Goal: Task Accomplishment & Management: Manage account settings

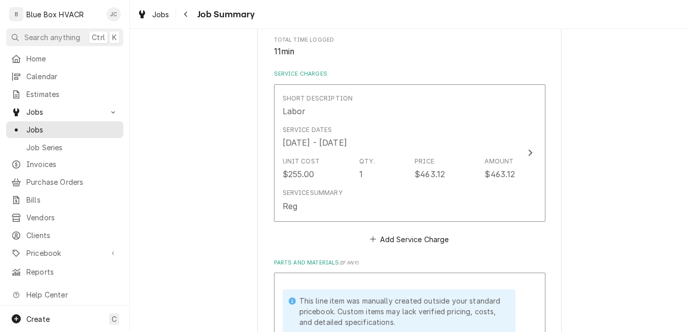
scroll to position [304, 0]
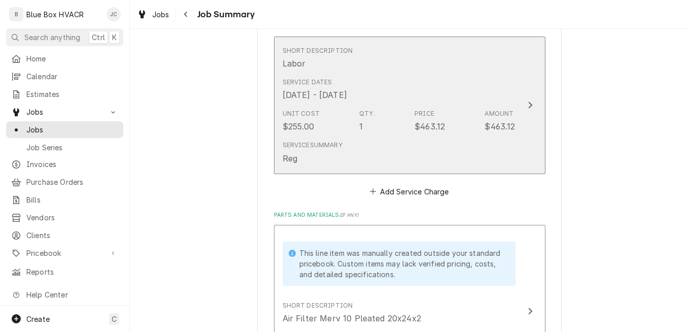
click at [455, 157] on div "Service Summary Reg" at bounding box center [398, 151] width 233 height 31
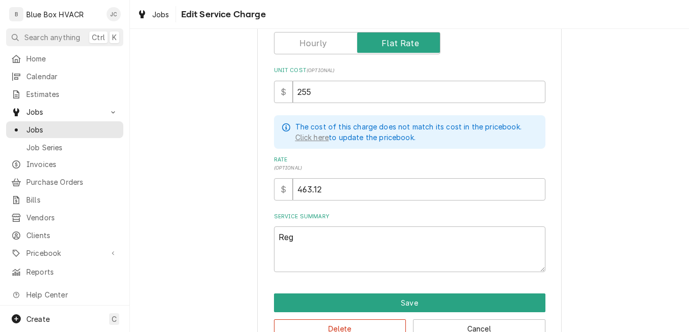
scroll to position [206, 0]
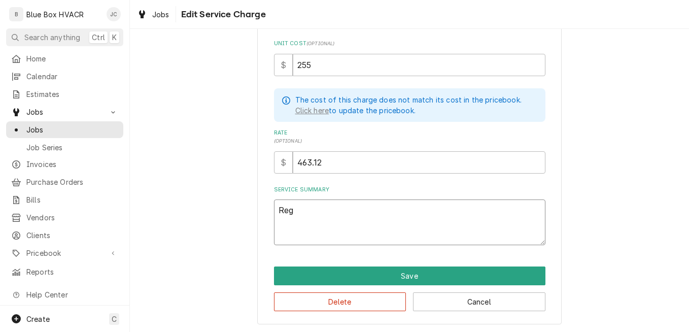
drag, startPoint x: 338, startPoint y: 212, endPoint x: 220, endPoint y: 217, distance: 118.8
click at [220, 217] on div "Use the fields below to edit this service charge Short Description Labor Edit P…" at bounding box center [409, 83] width 559 height 500
type textarea "x"
type textarea "A"
type textarea "x"
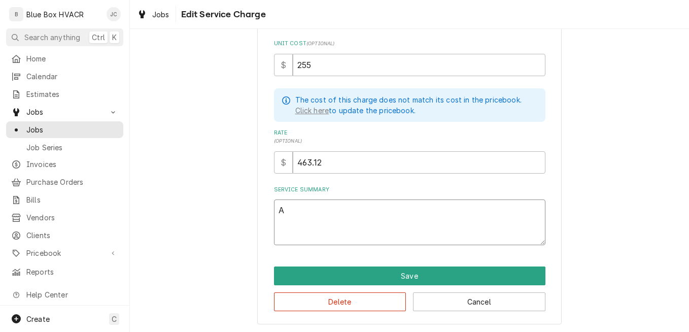
type textarea "Ar"
type textarea "x"
type textarea "Arr"
type textarea "x"
type textarea "Arri"
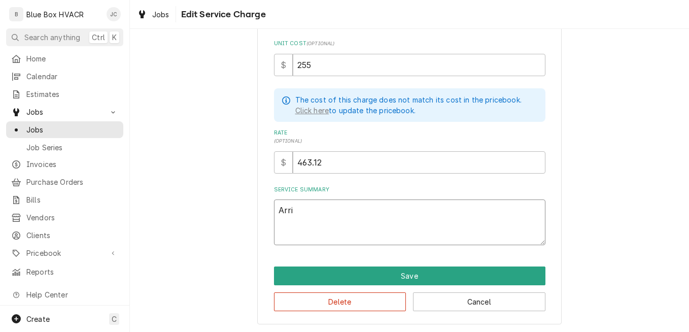
type textarea "x"
type textarea "Arriv"
type textarea "x"
type textarea "Arrive"
type textarea "x"
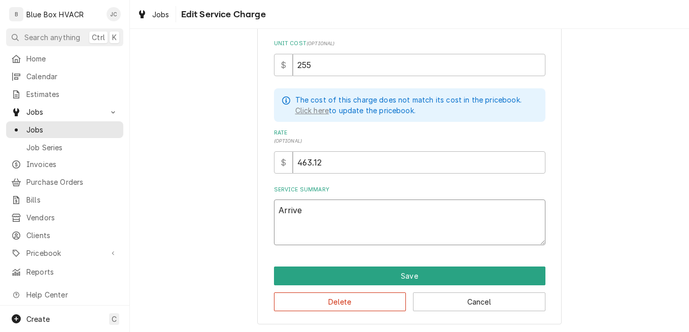
type textarea "Arrived"
type textarea "x"
type textarea "Arrived a"
type textarea "x"
type textarea "Arrived an"
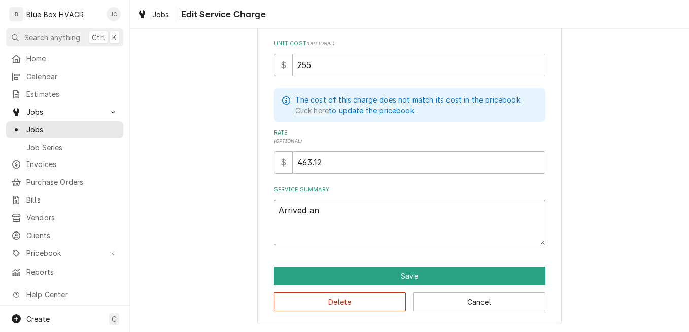
type textarea "x"
type textarea "Arrived and"
type textarea "x"
type textarea "Arrived and"
type textarea "x"
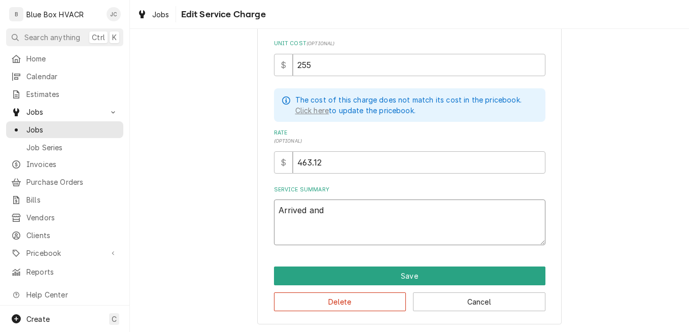
type textarea "Arrived and c"
type textarea "x"
type textarea "Arrived and cj"
type textarea "x"
type textarea "Arrived and c"
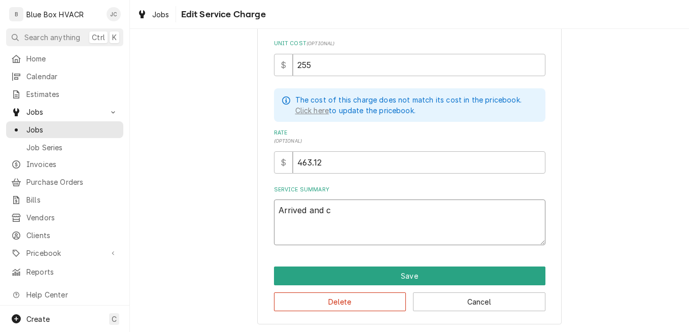
type textarea "x"
type textarea "Arrived and ch"
type textarea "x"
type textarea "Arrived and che"
type textarea "x"
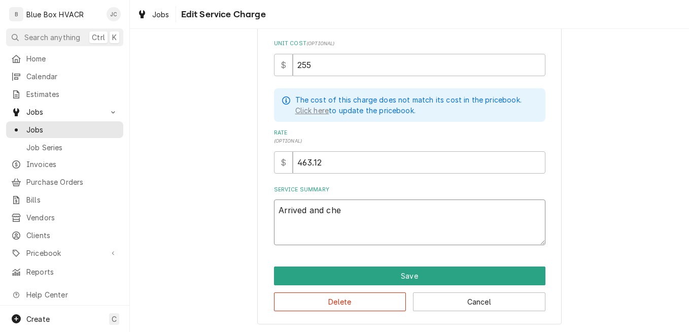
type textarea "Arrived and chec"
type textarea "x"
type textarea "Arrived and check"
type textarea "x"
type textarea "Arrived and checke"
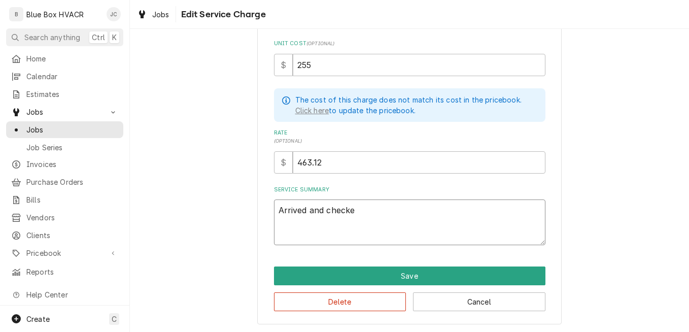
type textarea "x"
type textarea "Arrived and checked"
type textarea "x"
type textarea "Arrived and checked"
type textarea "x"
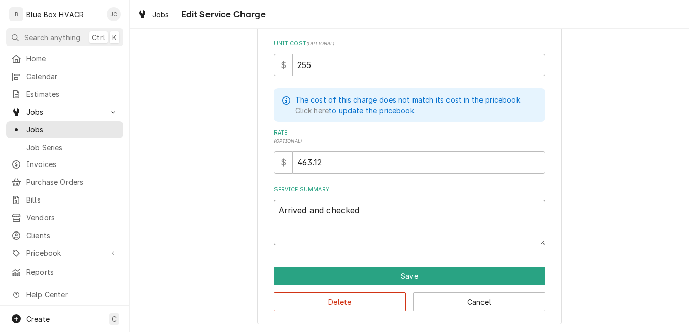
type textarea "Arrived and checked i"
type textarea "x"
type textarea "Arrived and checked in"
type textarea "x"
type textarea "Arrived and checked in."
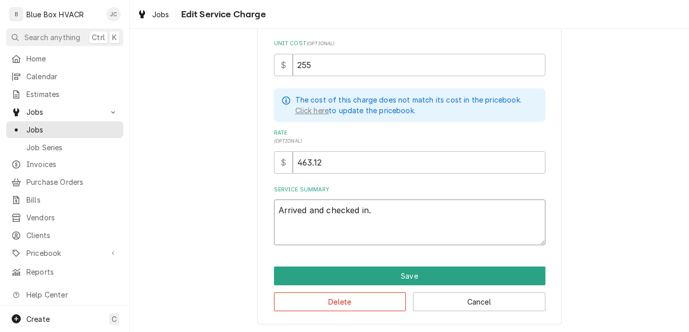
type textarea "x"
type textarea "Arrived and checked in."
type textarea "x"
type textarea "Arrived and checked in. S"
type textarea "x"
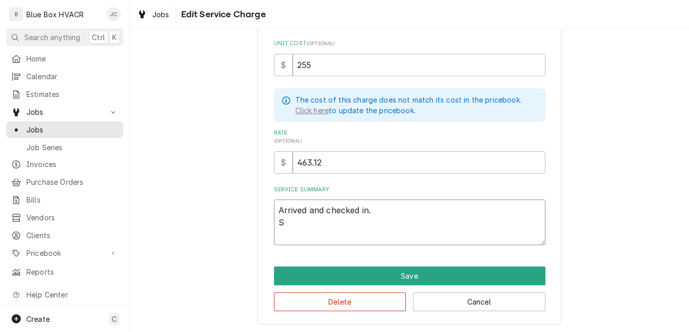
type textarea "Arrived and checked in. Se"
type textarea "x"
type textarea "Arrived and checked in. Set"
type textarea "x"
type textarea "Arrived and checked in. Seti"
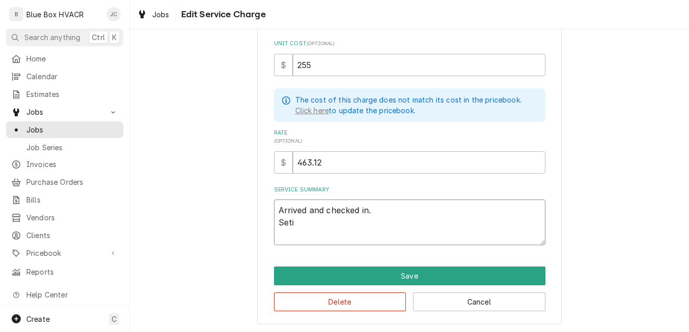
type textarea "x"
type textarea "Arrived and checked in. Set"
type textarea "x"
type textarea "Arrived and checked in. Setu"
type textarea "x"
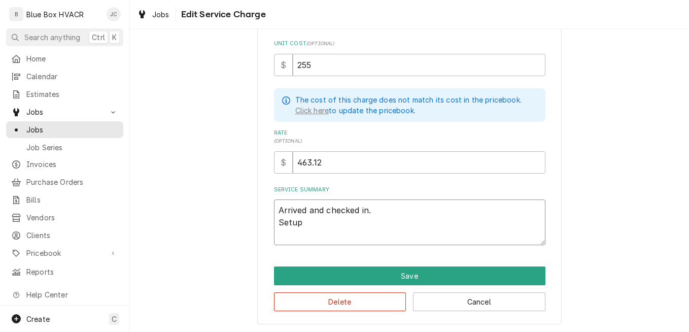
type textarea "Arrived and checked in. Setup"
type textarea "x"
type textarea "Arrived and checked in. Setup an"
type textarea "x"
type textarea "Arrived and checked in. Setup and"
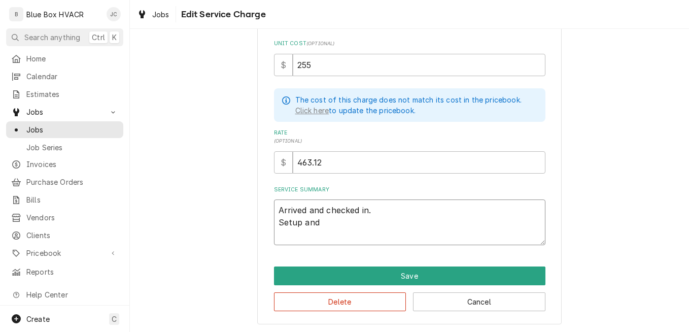
type textarea "x"
type textarea "Arrived and checked in. Setup and g"
type textarea "x"
type textarea "Arrived and checked in. Setup and go"
type textarea "x"
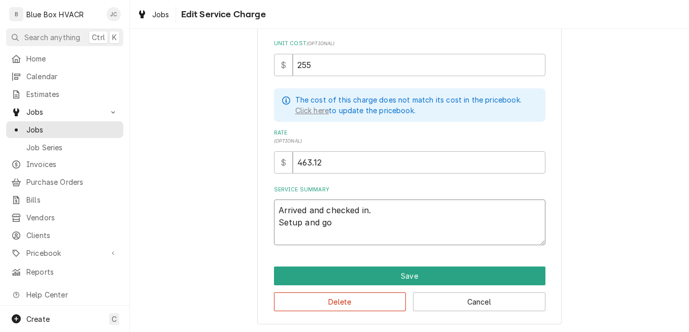
type textarea "Arrived and checked in. Setup and got"
type textarea "x"
type textarea "Arrived and checked in. Setup and got o"
type textarea "x"
type textarea "Arrived and checked in. Setup and got on"
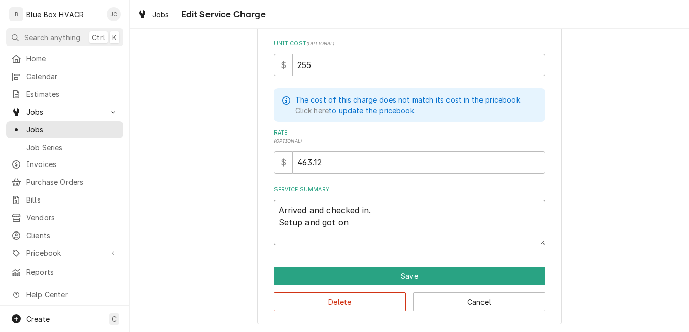
type textarea "x"
type textarea "Arrived and checked in. Setup and got on"
type textarea "x"
type textarea "Arrived and checked in. Setup and got on t"
type textarea "x"
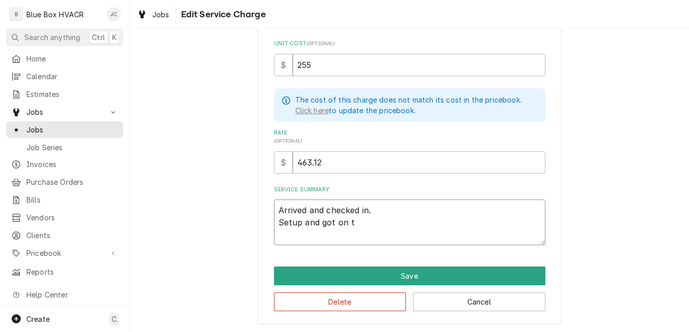
type textarea "Arrived and checked in. Setup and got on th"
type textarea "x"
type textarea "Arrived and checked in. Setup and got on the"
type textarea "x"
type textarea "Arrived and checked in. Setup and got on the"
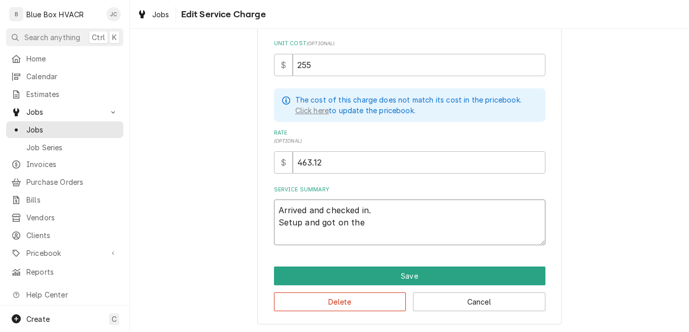
type textarea "x"
type textarea "Arrived and checked in. Setup and got on the r"
type textarea "x"
type textarea "Arrived and checked in. Setup and got on the ro"
type textarea "x"
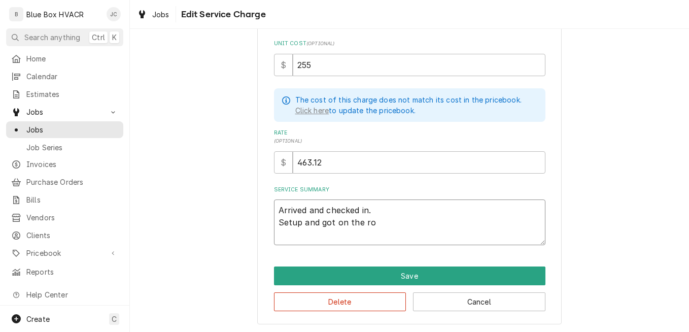
type textarea "Arrived and checked in. Setup and got on the roo"
type textarea "x"
type textarea "Arrived and checked in. Setup and got on the roof"
type textarea "x"
type textarea "Arrived and checked in. Setup and got on the roof"
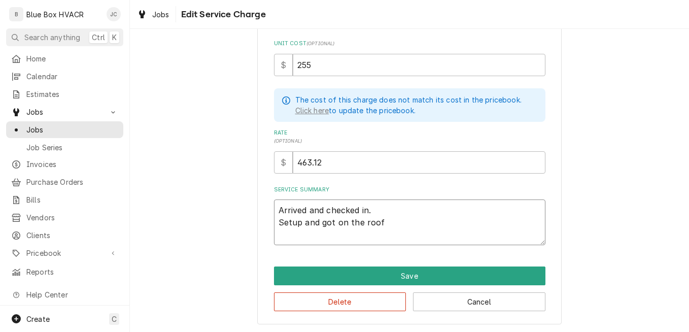
type textarea "x"
type textarea "Arrived and checked in. Setup and got on the roof a"
type textarea "x"
type textarea "Arrived and checked in. Setup and got on the roof an"
type textarea "x"
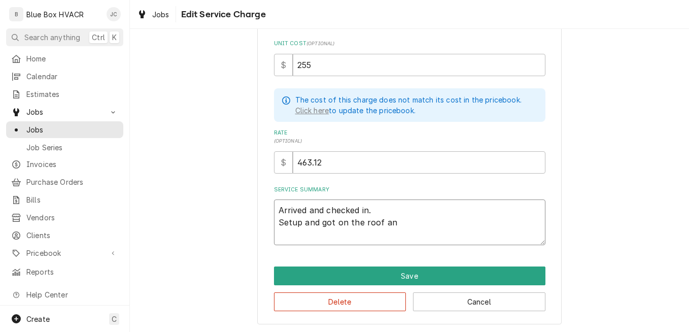
type textarea "Arrived and checked in. Setup and got on the roof and"
type textarea "x"
type textarea "Arrived and checked in. Setup and got on the roof and"
type textarea "x"
type textarea "Arrived and checked in. Setup and got on the roof and s"
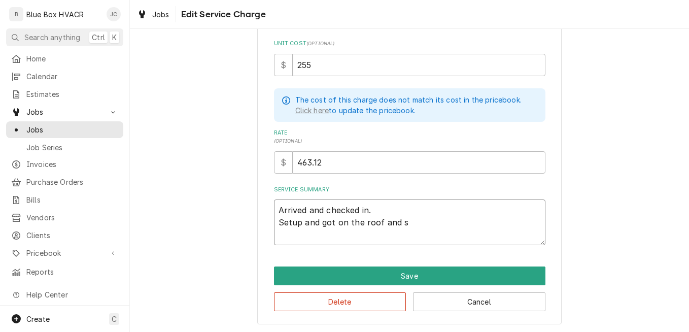
type textarea "x"
type textarea "Arrived and checked in. Setup and got on the roof and su"
type textarea "x"
type textarea "Arrived and checked in. Setup and got on the roof and sur"
type textarea "x"
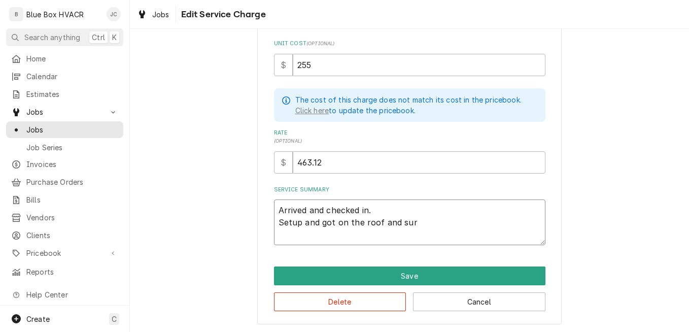
type textarea "Arrived and checked in. Setup and got on the roof and surv"
type textarea "x"
type textarea "Arrived and checked in. Setup and got on the roof and surve"
type textarea "x"
type textarea "Arrived and checked in. Setup and got on the roof and surveye"
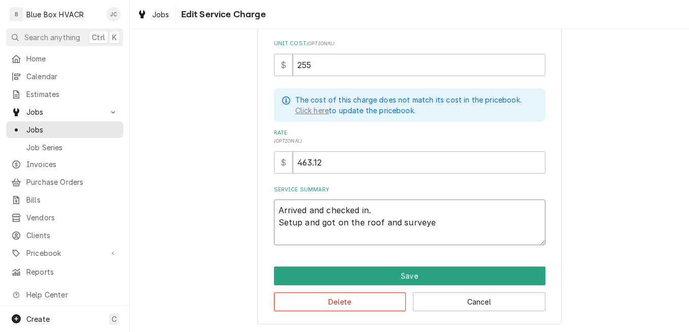
type textarea "x"
type textarea "Arrived and checked in. Setup and got on the roof and surveyed"
type textarea "x"
type textarea "Arrived and checked in. Setup and got on the roof and surveyed"
type textarea "x"
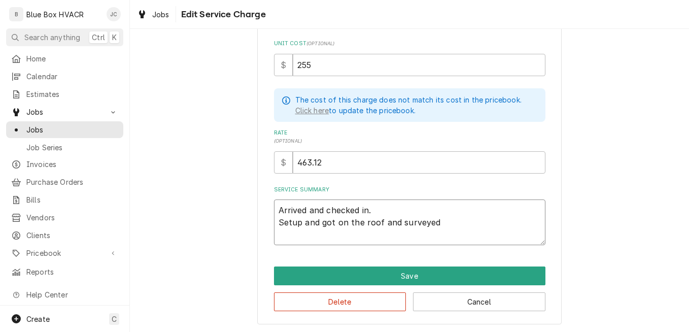
type textarea "Arrived and checked in. Setup and got on the roof and surveyed t"
type textarea "x"
type textarea "Arrived and checked in. Setup and got on the roof and surveyed th"
type textarea "x"
type textarea "Arrived and checked in. Setup and got on the roof and surveyed the"
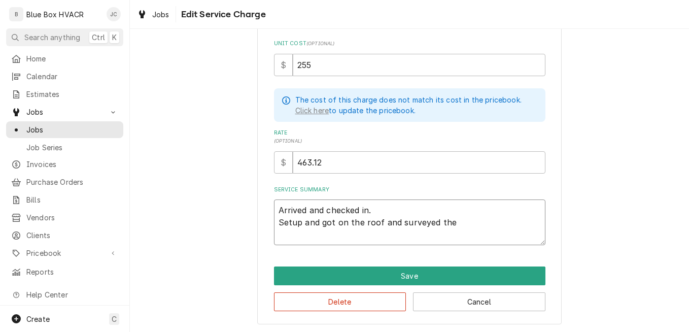
type textarea "x"
type textarea "Arrived and checked in. Setup and got on the roof and surveyed the"
type textarea "x"
type textarea "Arrived and checked in. Setup and got on the roof and surveyed the e"
type textarea "x"
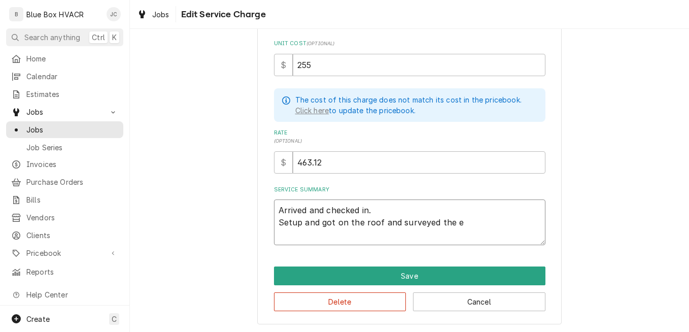
type textarea "Arrived and checked in. Setup and got on the roof and surveyed the eq"
type textarea "x"
type textarea "Arrived and checked in. Setup and got on the roof and surveyed the equ"
type textarea "x"
type textarea "Arrived and checked in. Setup and got on the roof and surveyed the equi"
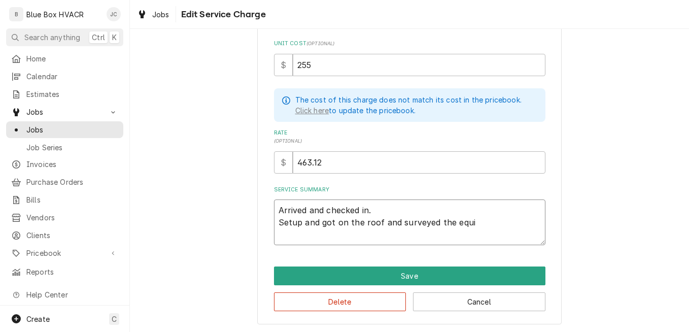
type textarea "x"
type textarea "Arrived and checked in. Setup and got on the roof and surveyed the equip"
type textarea "x"
type textarea "Arrived and checked in. Setup and got on the roof and surveyed the equipm"
type textarea "x"
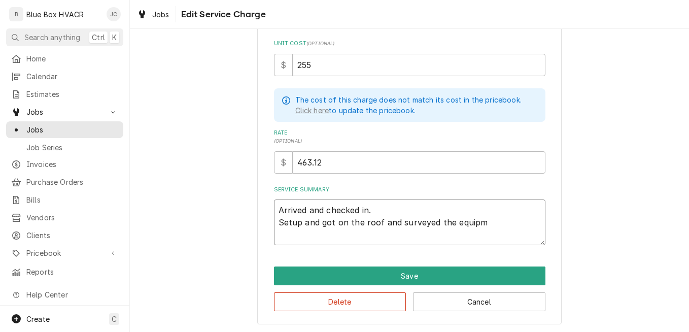
type textarea "Arrived and checked in. Setup and got on the roof and surveyed the equipme"
type textarea "x"
type textarea "Arrived and checked in. Setup and got on the roof and surveyed the equipmen"
type textarea "x"
type textarea "Arrived and checked in. Setup and got on the roof and surveyed the equipment"
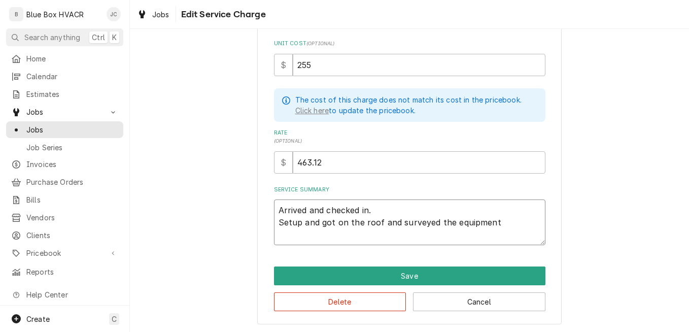
type textarea "x"
type textarea "Arrived and checked in. Setup and got on the roof and surveyed the equipment."
type textarea "x"
type textarea "Arrived and checked in. Setup and got on the roof and surveyed the equipment."
type textarea "x"
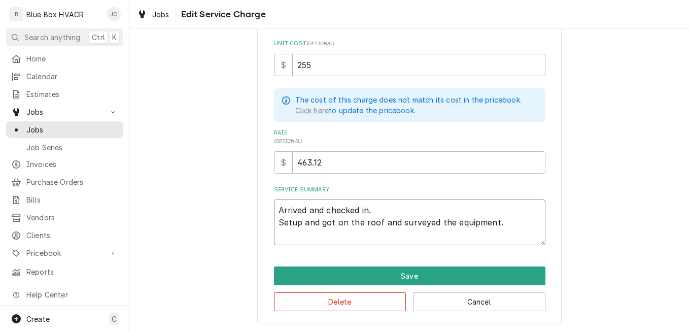
type textarea "Arrived and checked in. Setup and got on the roof and surveyed the equipment. G"
type textarea "x"
type textarea "Arrived and checked in. Setup and got on the roof and surveyed the equipment. Ga"
type textarea "x"
type textarea "Arrived and checked in. Setup and got on the roof and surveyed the equipment. G…"
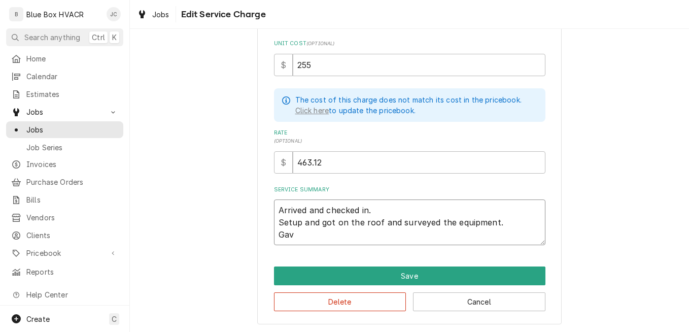
type textarea "x"
type textarea "Arrived and checked in. Setup and got on the roof and surveyed the equipment. G…"
type textarea "x"
type textarea "Arrived and checked in. Setup and got on the roof and surveyed the equipment. G…"
type textarea "x"
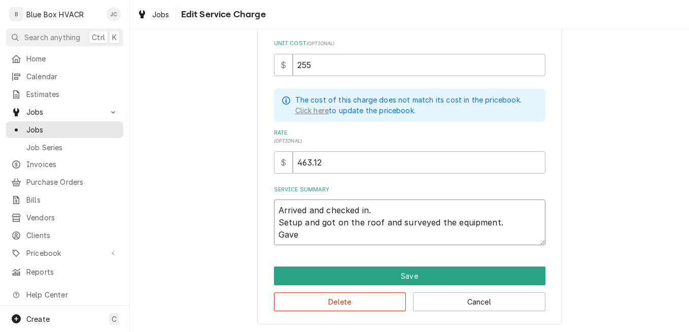
type textarea "Arrived and checked in. Setup and got on the roof and surveyed the equipment. G…"
type textarea "x"
type textarea "Arrived and checked in. Setup and got on the roof and surveyed the equipment. G…"
type textarea "x"
type textarea "Arrived and checked in. Setup and got on the roof and surveyed the equipment. G…"
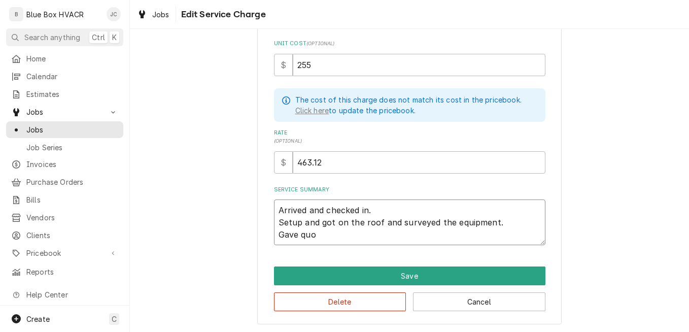
type textarea "x"
type textarea "Arrived and checked in. Setup and got on the roof and surveyed the equipment. G…"
type textarea "x"
type textarea "Arrived and checked in. Setup and got on the roof and surveyed the equipment. G…"
type textarea "x"
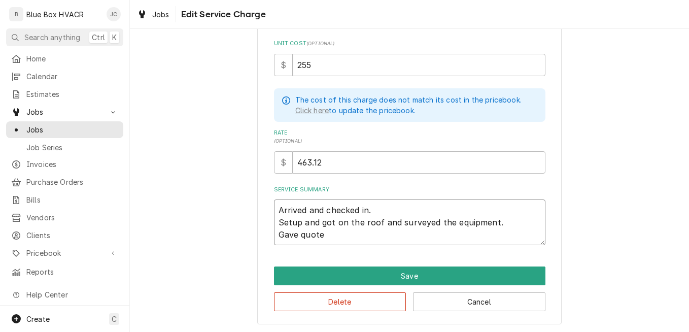
type textarea "Arrived and checked in. Setup and got on the roof and surveyed the equipment. G…"
type textarea "x"
type textarea "Arrived and checked in. Setup and got on the roof and surveyed the equipment. G…"
type textarea "x"
type textarea "Arrived and checked in. Setup and got on the roof and surveyed the equipment. G…"
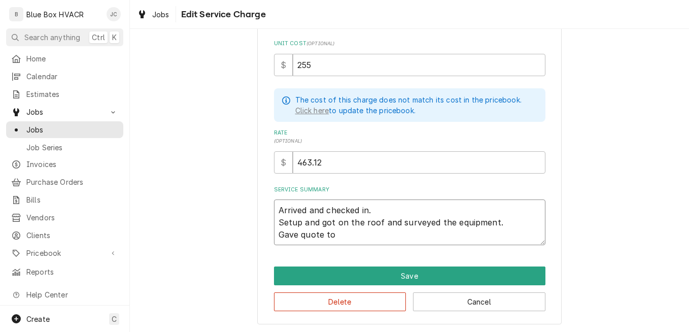
type textarea "x"
type textarea "Arrived and checked in. Setup and got on the roof and surveyed the equipment. G…"
type textarea "x"
type textarea "Arrived and checked in. Setup and got on the roof and surveyed the equipment. G…"
type textarea "x"
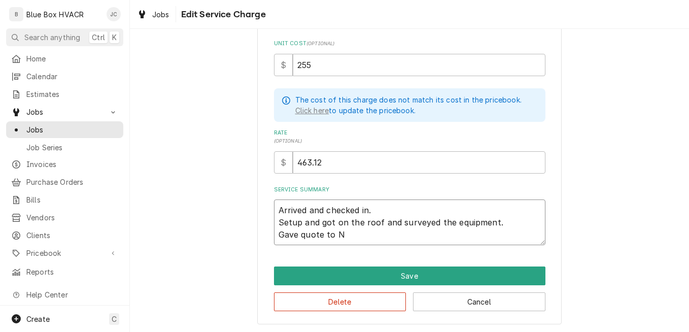
type textarea "Arrived and checked in. Setup and got on the roof and surveyed the equipment. G…"
type textarea "x"
type textarea "Arrived and checked in. Setup and got on the roof and surveyed the equipment. G…"
type textarea "x"
type textarea "Arrived and checked in. Setup and got on the roof and surveyed the equipment. G…"
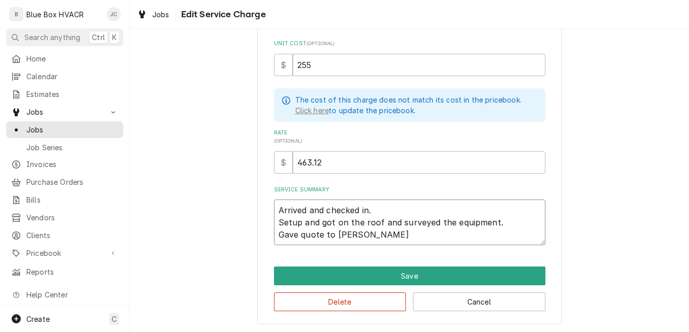
type textarea "x"
type textarea "Arrived and checked in. Setup and got on the roof and surveyed the equipment. G…"
type textarea "x"
type textarea "Arrived and checked in. Setup and got on the roof and surveyed the equipment. G…"
type textarea "x"
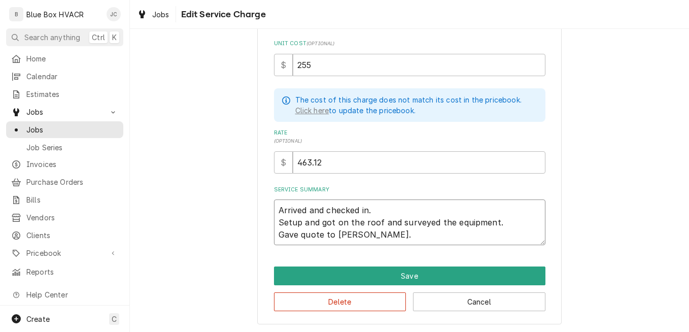
type textarea "Arrived and checked in. Setup and got on the roof and surveyed the equipment. G…"
type textarea "x"
type textarea "Arrived and checked in. Setup and got on the roof and surveyed the equipment. G…"
type textarea "x"
type textarea "Arrived and checked in. Setup and got on the roof and surveyed the equipment. G…"
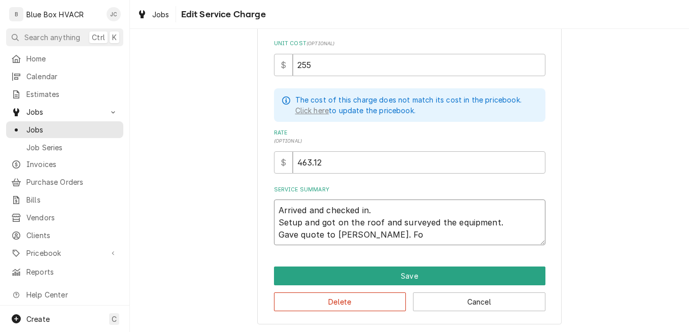
type textarea "x"
type textarea "Arrived and checked in. Setup and got on the roof and surveyed the equipment. G…"
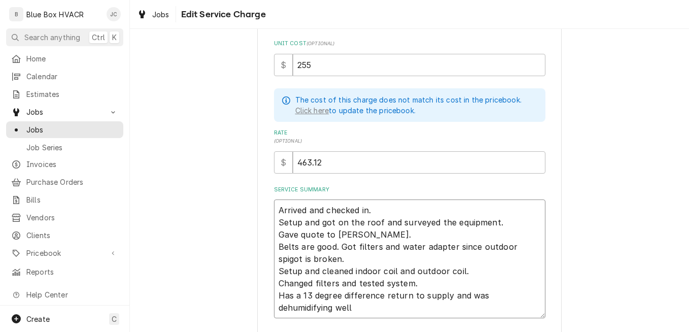
click at [470, 271] on textarea "Arrived and checked in. Setup and got on the roof and surveyed the equipment. G…" at bounding box center [409, 258] width 271 height 119
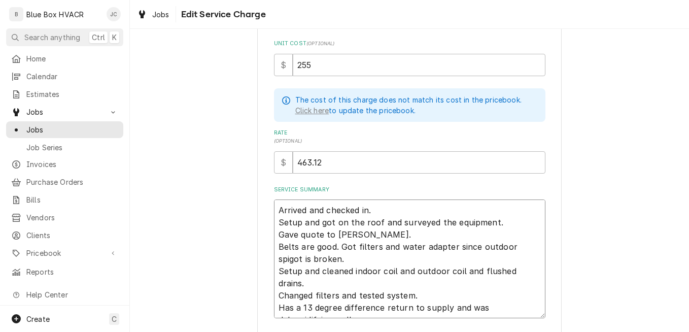
click at [382, 303] on textarea "Arrived and checked in. Setup and got on the roof and surveyed the equipment. G…" at bounding box center [409, 258] width 271 height 119
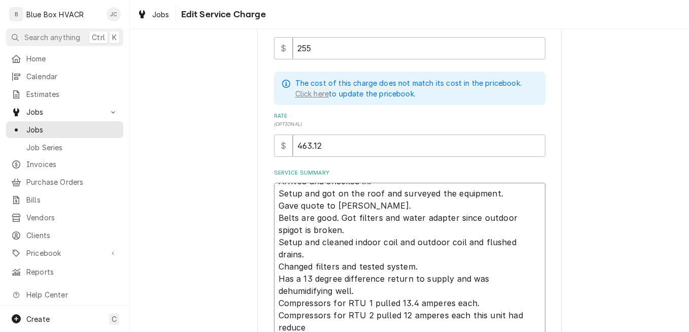
scroll to position [12, 0]
click at [469, 303] on textarea "Arrived and checked in. Setup and got on the roof and surveyed the equipment. G…" at bounding box center [409, 260] width 271 height 155
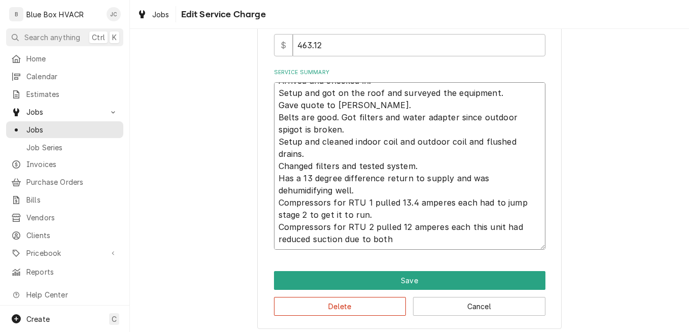
scroll to position [325, 0]
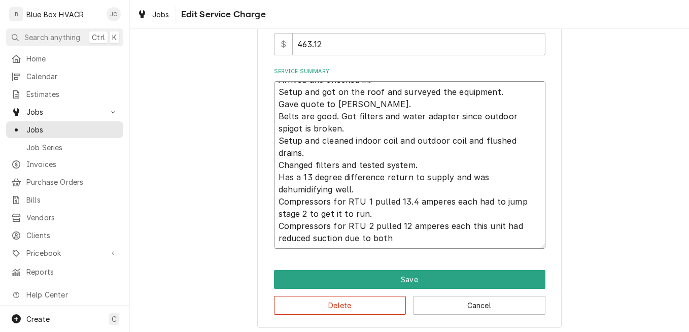
click at [406, 234] on textarea "Arrived and checked in. Setup and got on the roof and surveyed the equipment. G…" at bounding box center [409, 164] width 271 height 167
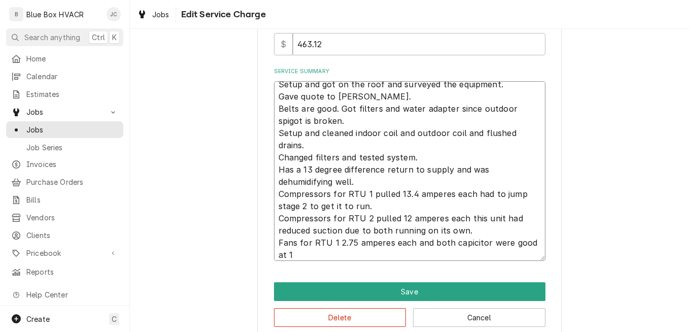
scroll to position [12, 0]
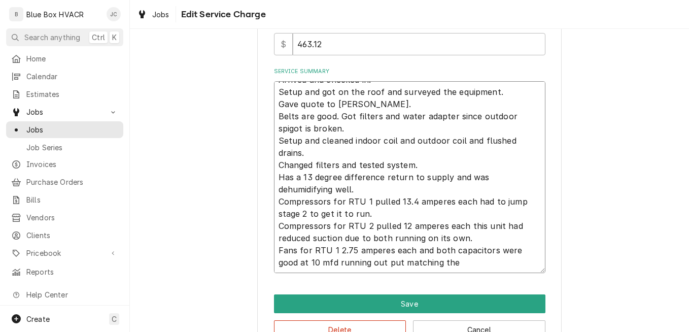
click at [446, 261] on textarea "Arrived and checked in. Setup and got on the roof and surveyed the equipment. G…" at bounding box center [409, 177] width 271 height 192
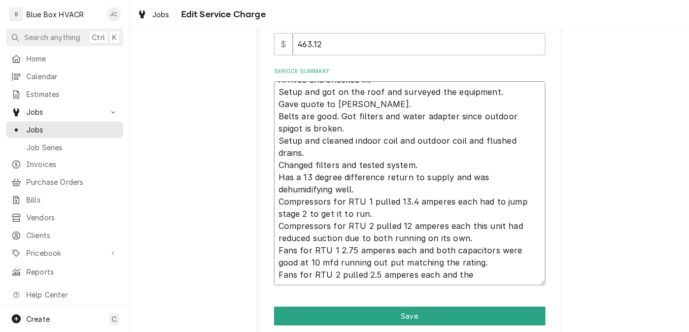
click at [472, 276] on textarea "Arrived and checked in. Setup and got on the roof and surveyed the equipment. G…" at bounding box center [409, 183] width 271 height 204
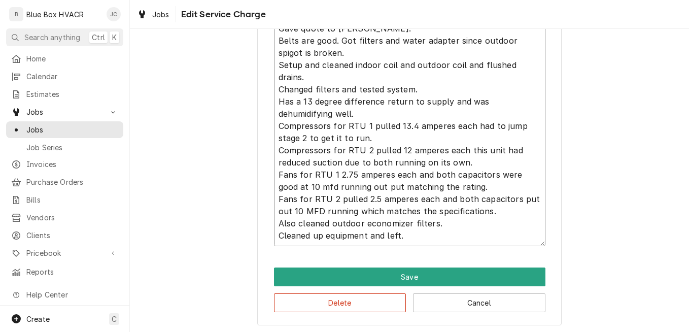
scroll to position [401, 0]
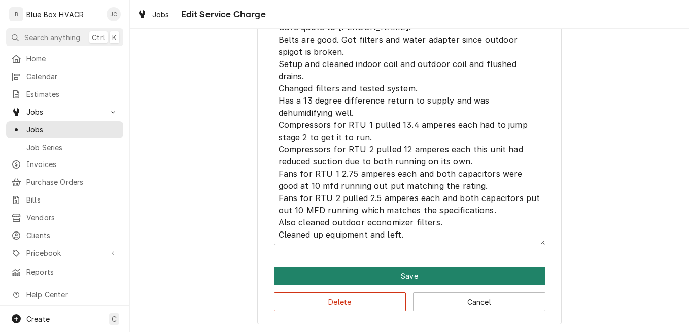
click at [424, 268] on button "Save" at bounding box center [409, 275] width 271 height 19
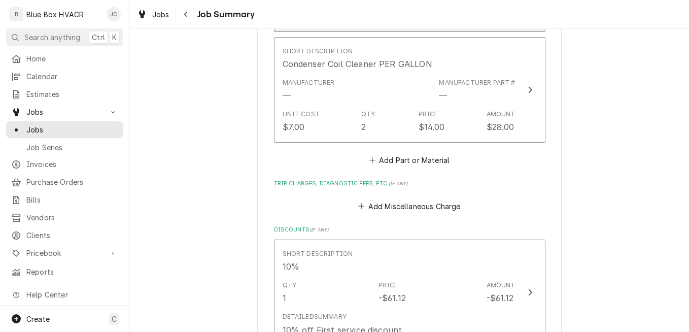
scroll to position [1116, 0]
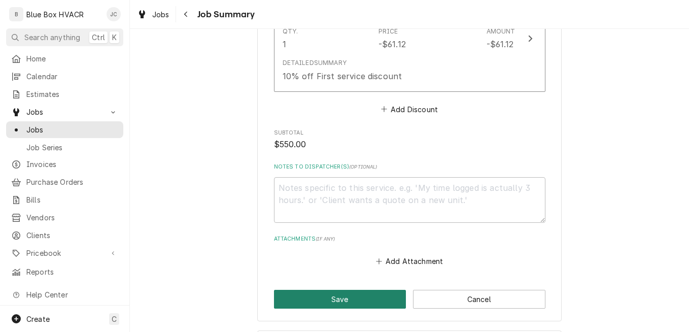
click at [366, 291] on button "Save" at bounding box center [340, 299] width 132 height 19
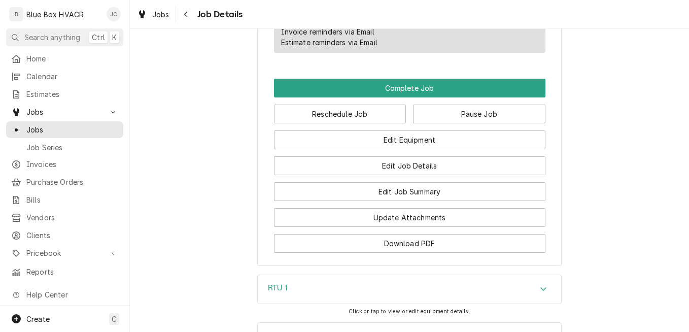
scroll to position [749, 0]
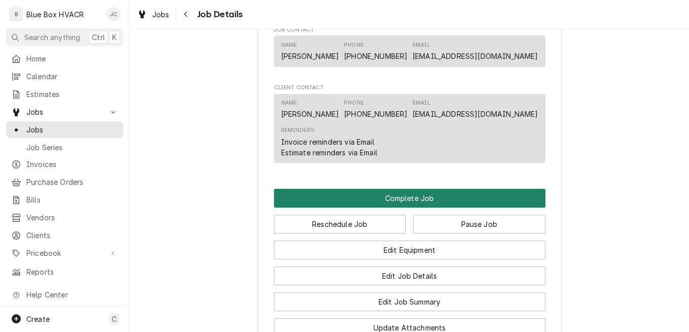
click at [416, 207] on button "Complete Job" at bounding box center [409, 198] width 271 height 19
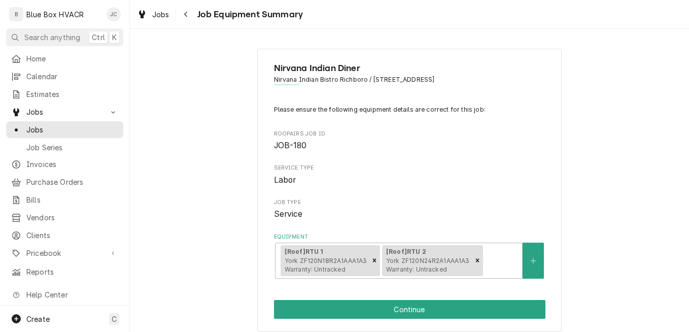
scroll to position [203, 0]
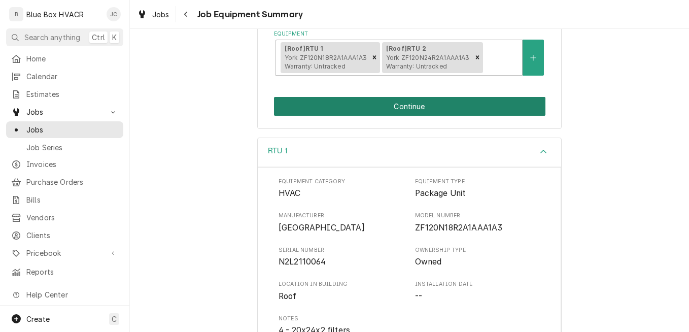
click at [422, 107] on button "Continue" at bounding box center [409, 106] width 271 height 19
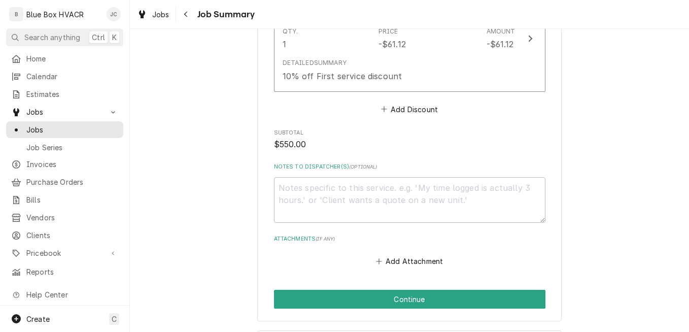
scroll to position [1258, 0]
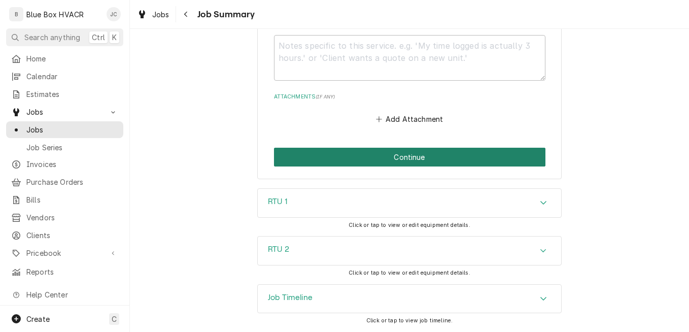
click at [408, 154] on button "Continue" at bounding box center [409, 157] width 271 height 19
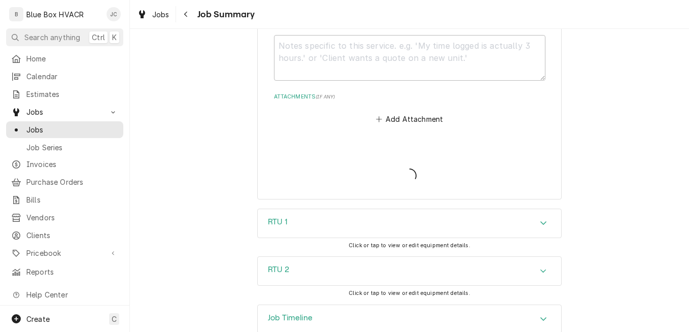
type textarea "x"
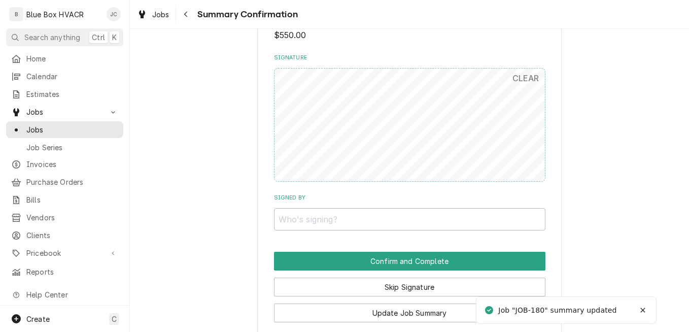
scroll to position [1116, 0]
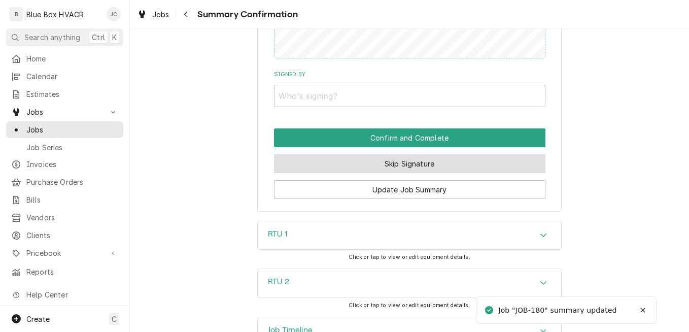
click at [403, 168] on button "Skip Signature" at bounding box center [409, 163] width 271 height 19
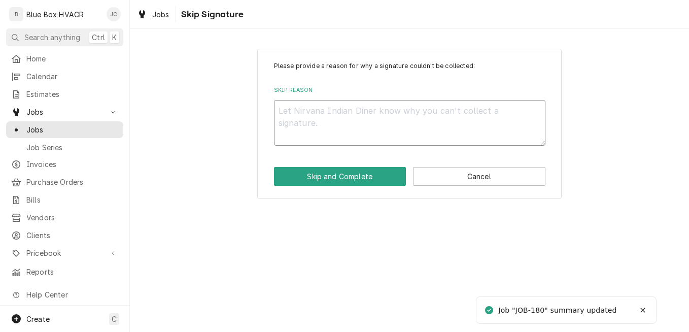
click at [378, 108] on textarea "Skip Reason" at bounding box center [409, 123] width 271 height 46
type textarea "x"
type textarea "No"
type textarea "x"
type textarea "Not"
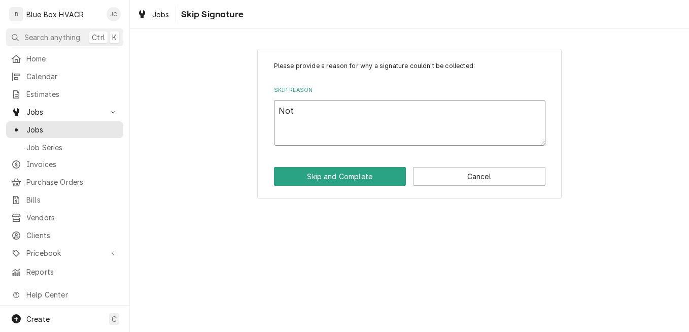
type textarea "x"
type textarea "Not"
type textarea "x"
type textarea "Not R"
type textarea "x"
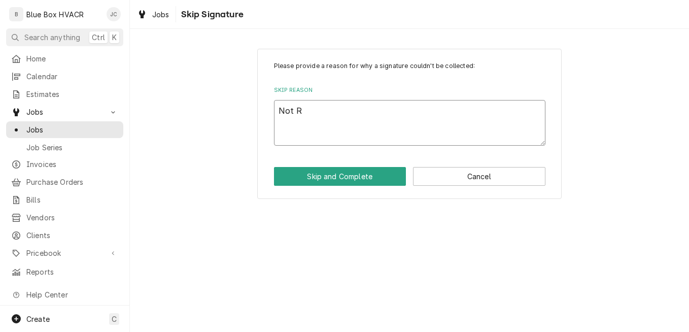
type textarea "Not Re"
type textarea "x"
type textarea "Not Req"
type textarea "x"
type textarea "Not Requ"
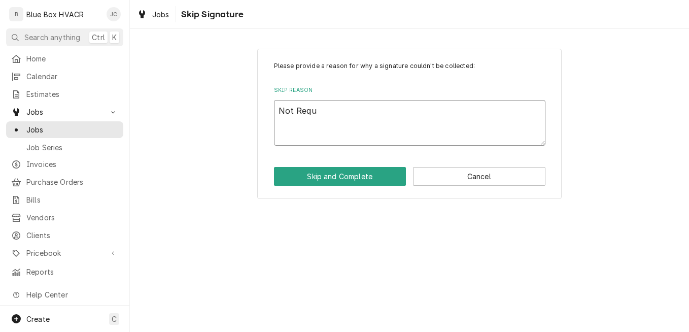
type textarea "x"
type textarea "Not Requi"
type textarea "x"
type textarea "Not Requir"
type textarea "x"
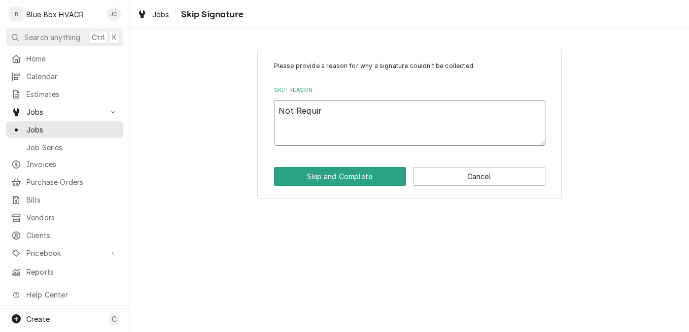
type textarea "Not Require"
type textarea "x"
type textarea "Not Required"
click at [345, 168] on button "Skip and Complete" at bounding box center [340, 176] width 132 height 19
type textarea "x"
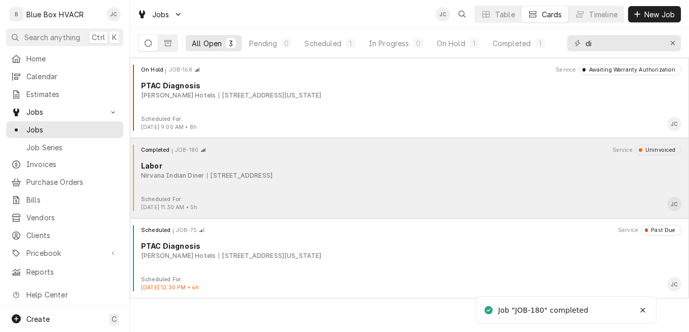
click at [461, 181] on div "Completed JOB-180 Service Uninvoiced Labor Nirvana Indian Diner [STREET_ADDRESS]" at bounding box center [409, 170] width 551 height 51
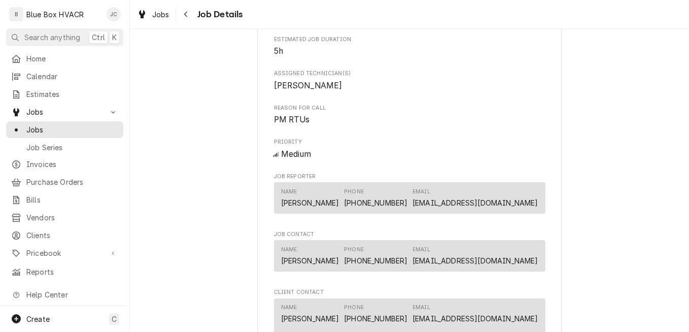
scroll to position [347, 0]
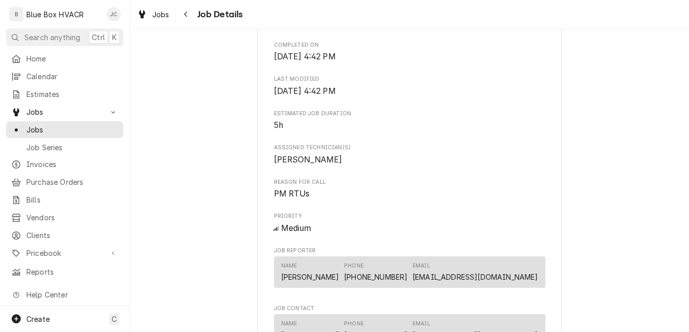
drag, startPoint x: 295, startPoint y: 257, endPoint x: 593, endPoint y: 155, distance: 315.0
click at [593, 155] on div "Completed and Uninvoiced Nirvana Indian Diner Nirvana Indian Bistro Richboro / …" at bounding box center [409, 190] width 559 height 997
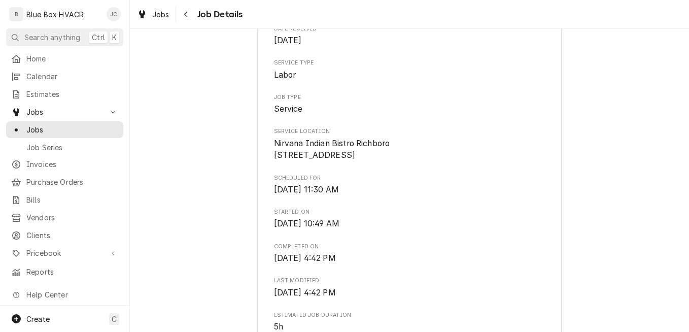
scroll to position [0, 0]
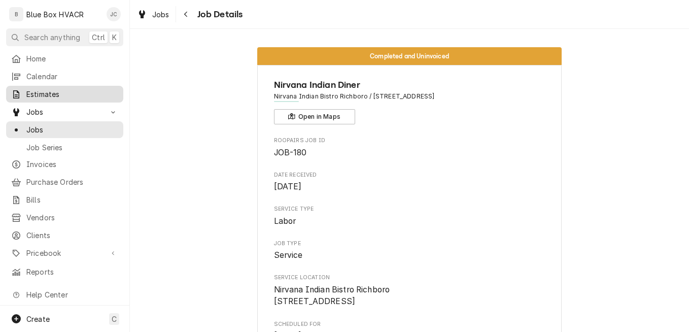
click at [47, 93] on span "Estimates" at bounding box center [72, 94] width 92 height 11
